Goal: Check status: Check status

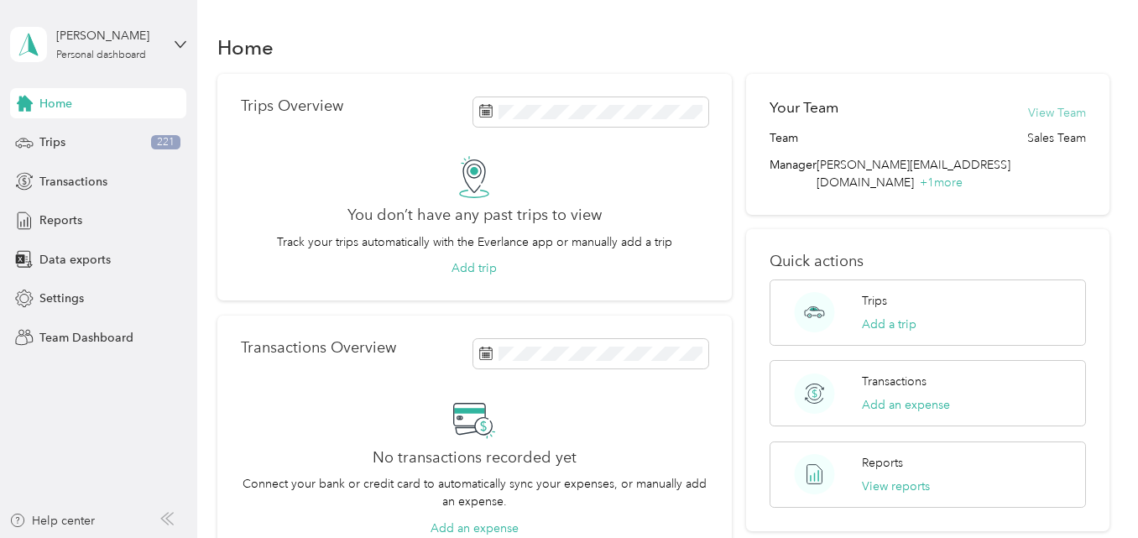
click at [1046, 111] on button "View Team" at bounding box center [1057, 113] width 58 height 18
click at [316, 108] on p "Trips Overview" at bounding box center [292, 106] width 102 height 18
click at [864, 292] on p "Trips" at bounding box center [874, 301] width 25 height 18
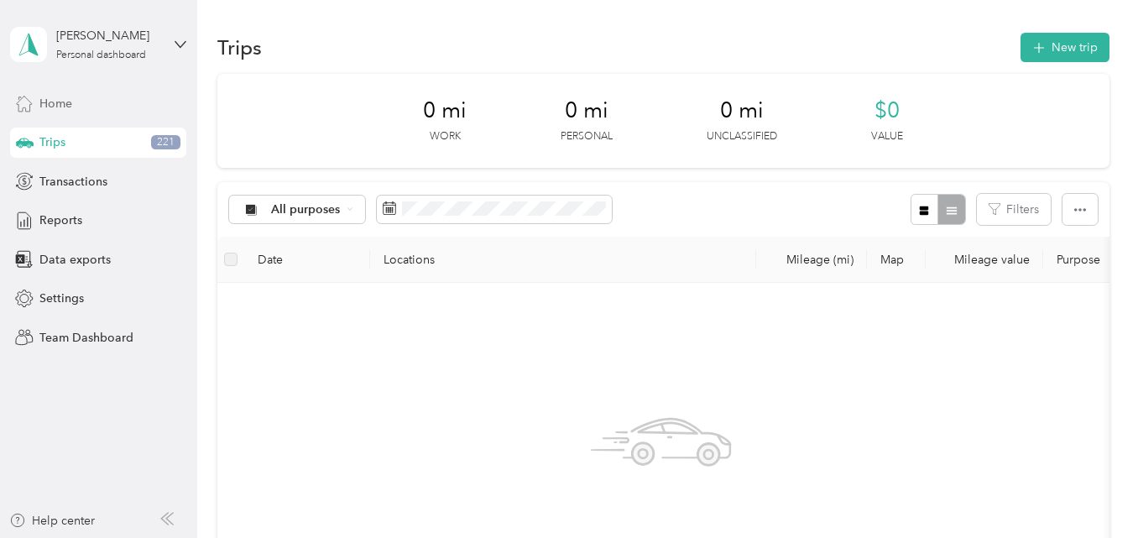
click at [60, 110] on span "Home" at bounding box center [55, 104] width 33 height 18
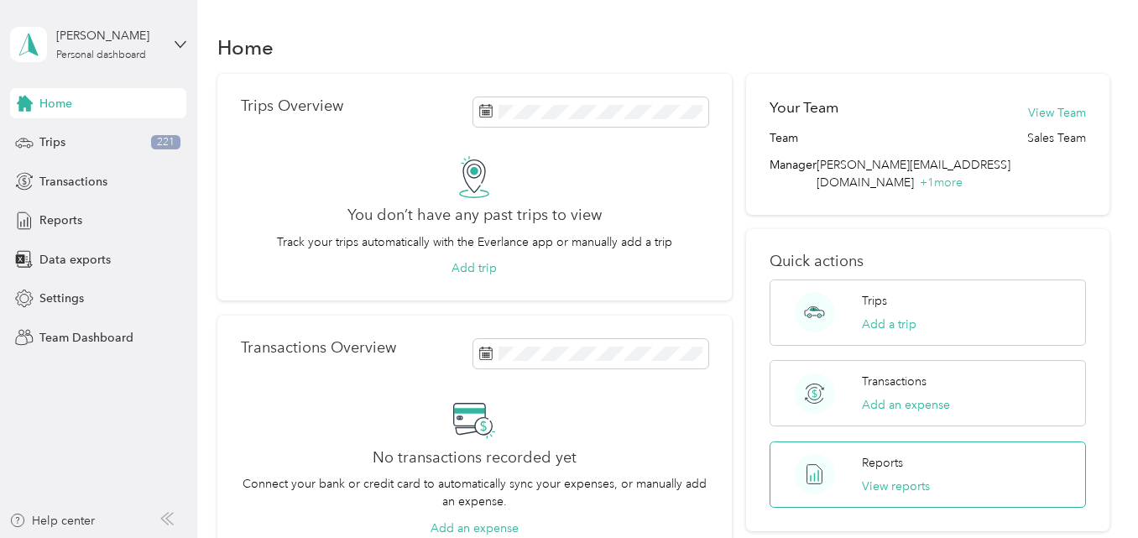
click at [880, 454] on p "Reports" at bounding box center [882, 463] width 41 height 18
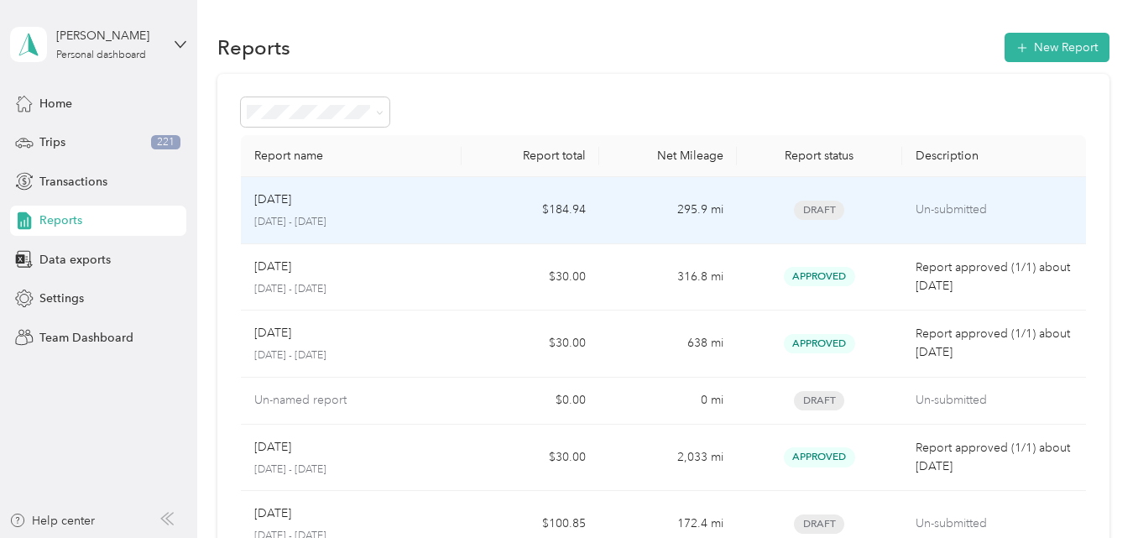
click at [286, 198] on p "[DATE]" at bounding box center [272, 200] width 37 height 18
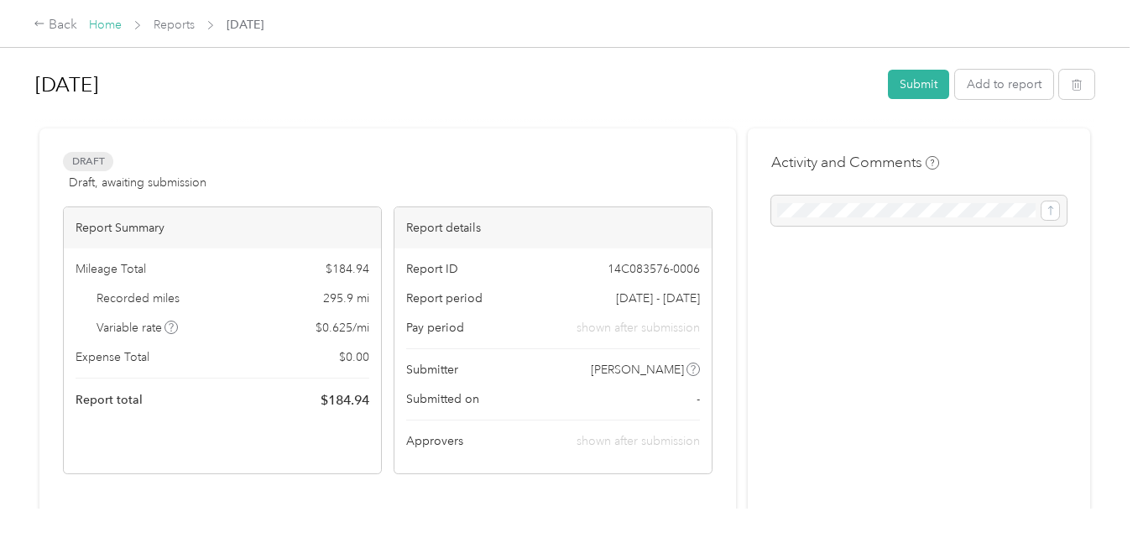
click at [102, 25] on link "Home" at bounding box center [105, 25] width 33 height 14
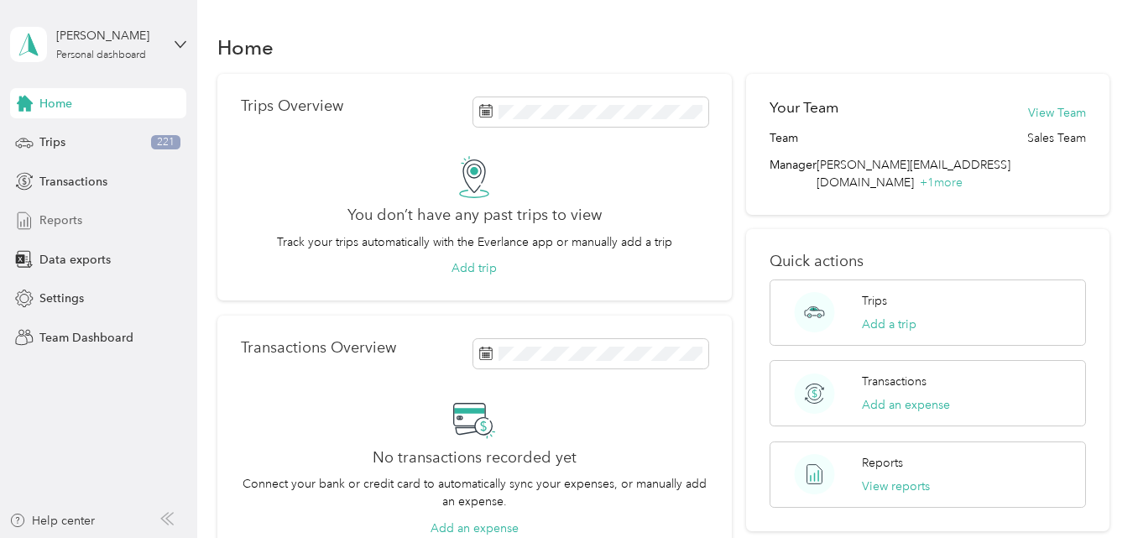
click at [69, 217] on span "Reports" at bounding box center [60, 221] width 43 height 18
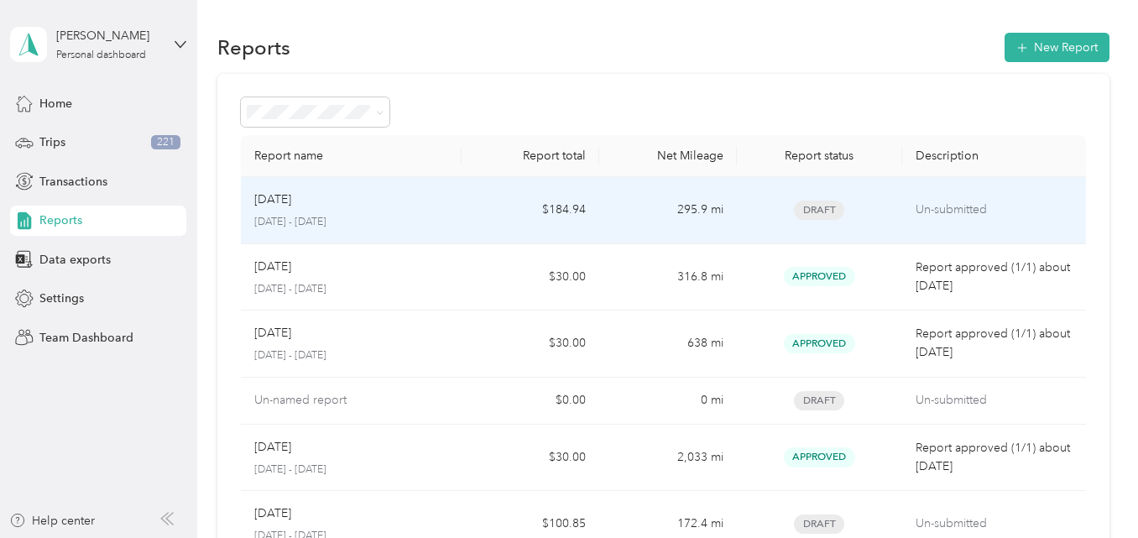
click at [270, 201] on p "[DATE]" at bounding box center [272, 200] width 37 height 18
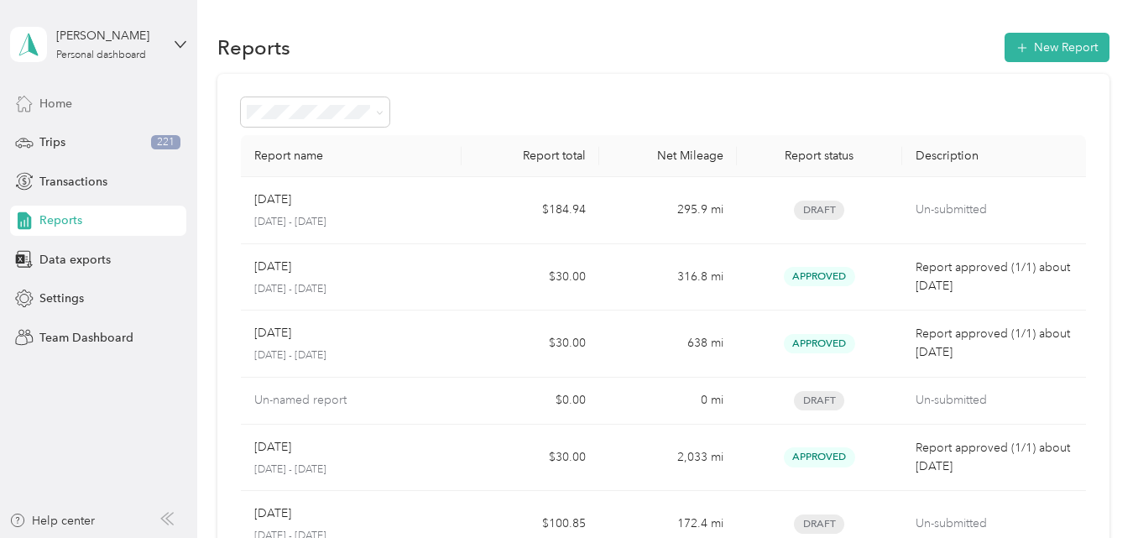
click at [56, 101] on span "Home" at bounding box center [55, 104] width 33 height 18
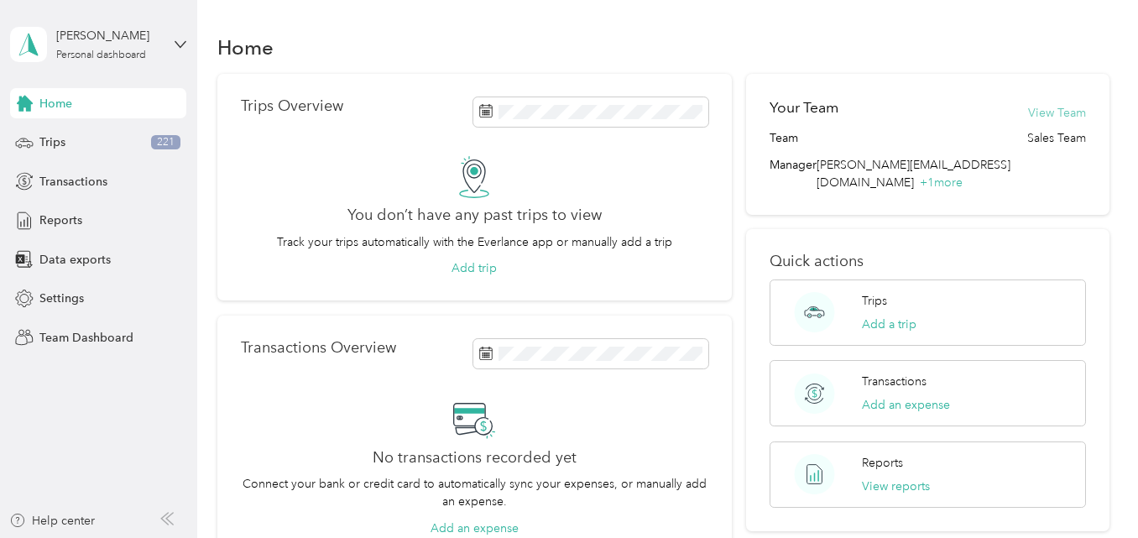
click at [1039, 115] on button "View Team" at bounding box center [1057, 113] width 58 height 18
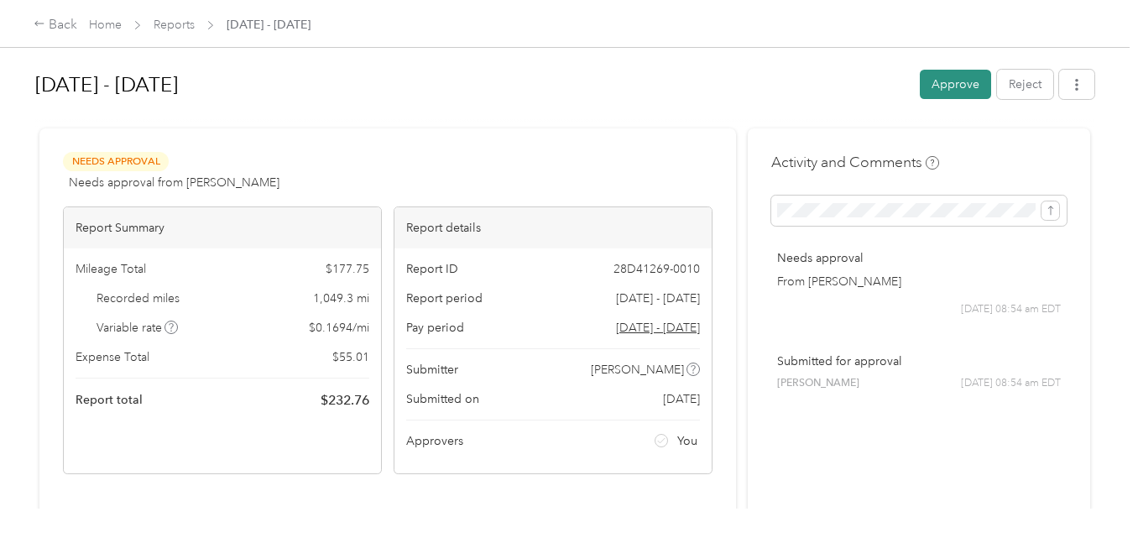
click at [926, 85] on button "Approve" at bounding box center [955, 84] width 71 height 29
